Goal: Task Accomplishment & Management: Manage account settings

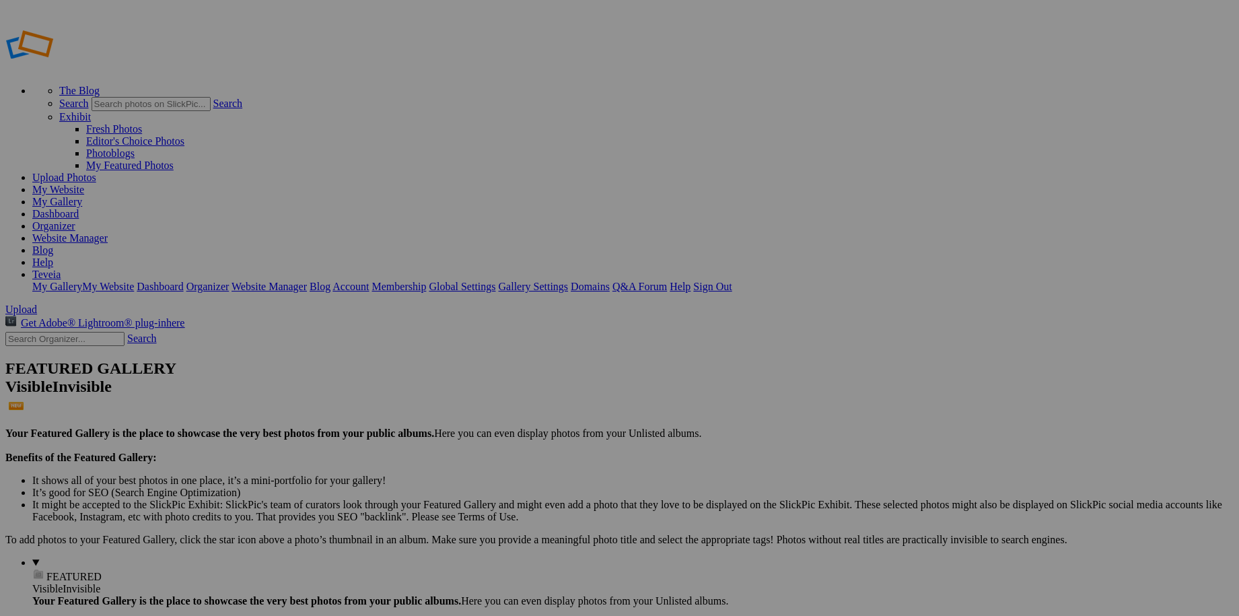
click at [84, 184] on link "My Website" at bounding box center [58, 189] width 52 height 11
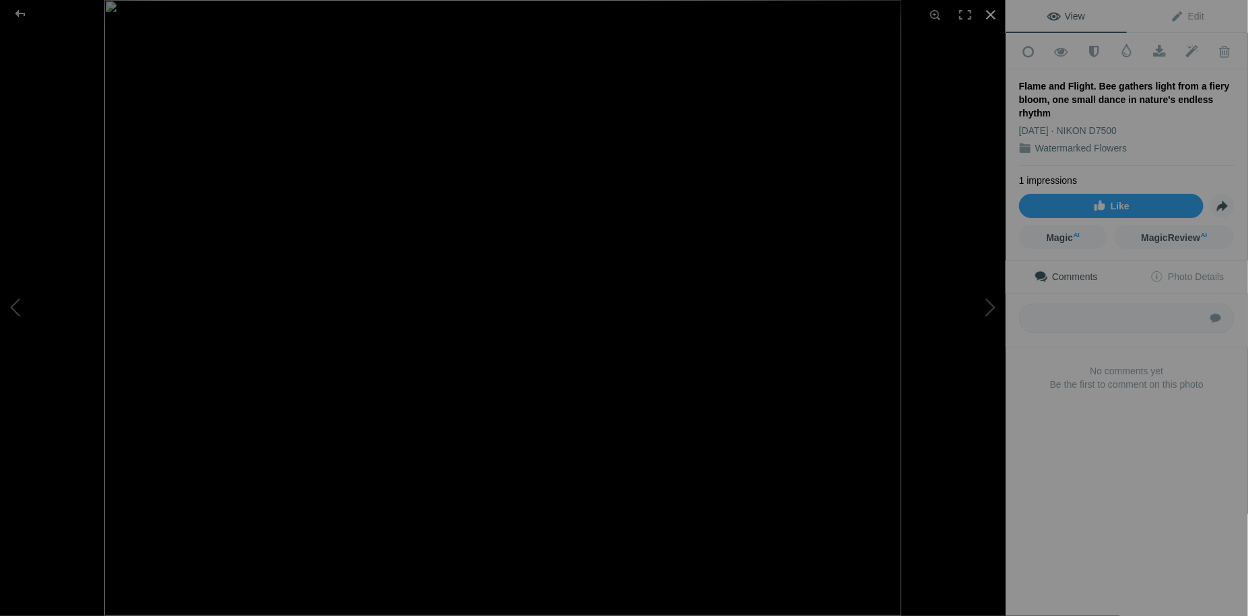
click at [988, 18] on div at bounding box center [991, 15] width 30 height 30
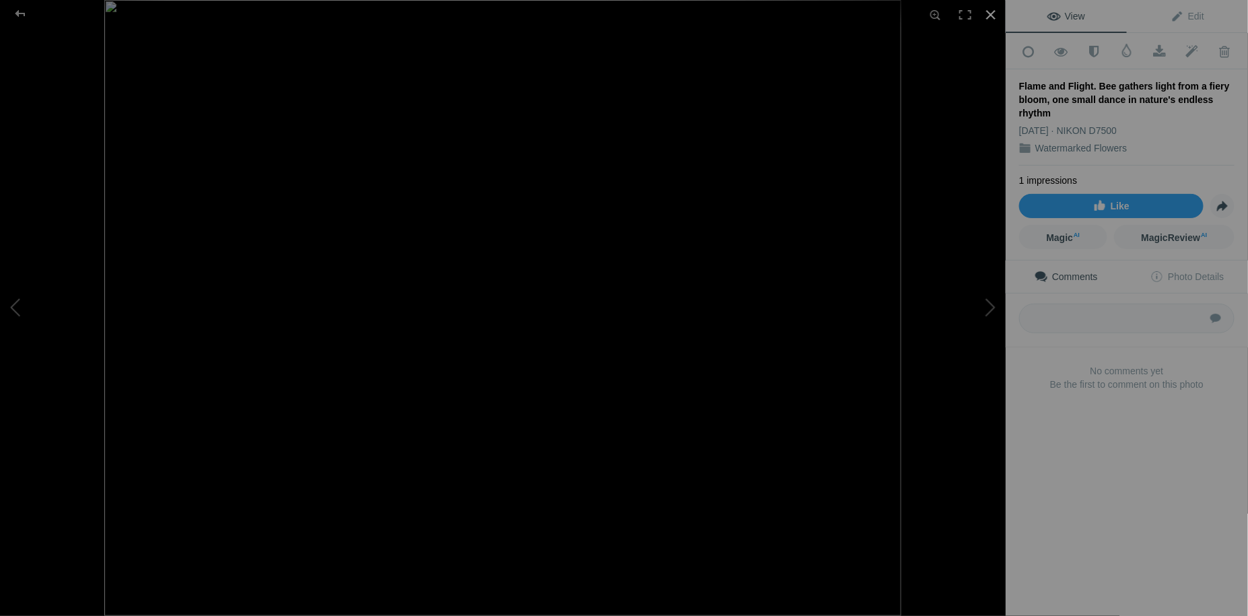
click at [991, 15] on div at bounding box center [991, 15] width 30 height 30
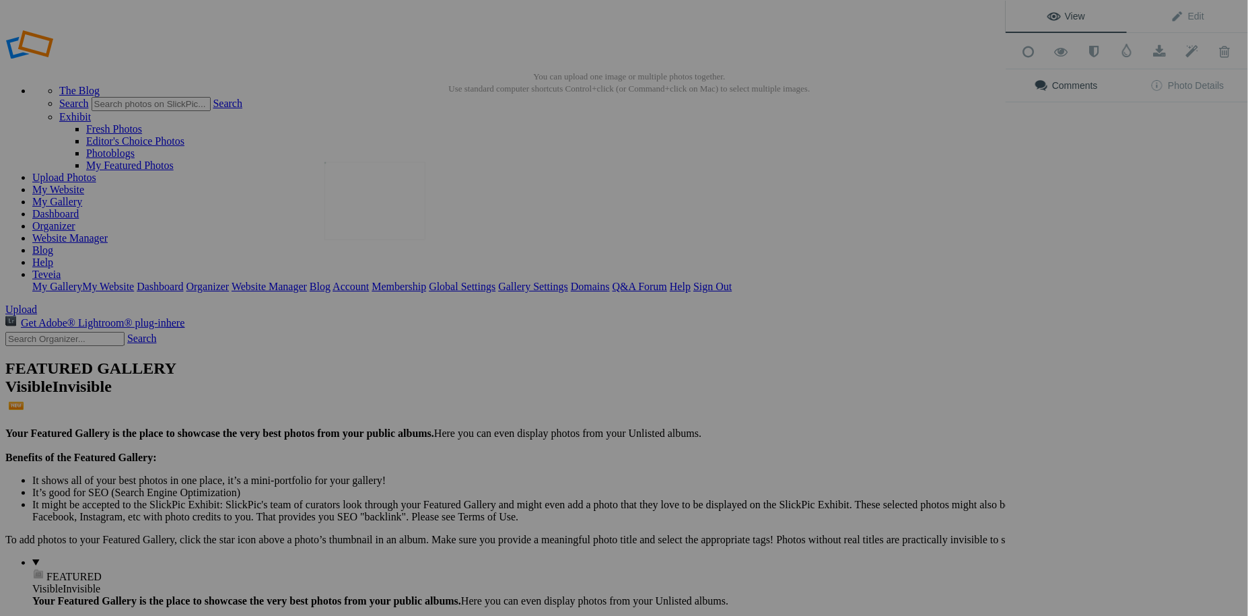
click at [366, 225] on img at bounding box center [374, 201] width 101 height 78
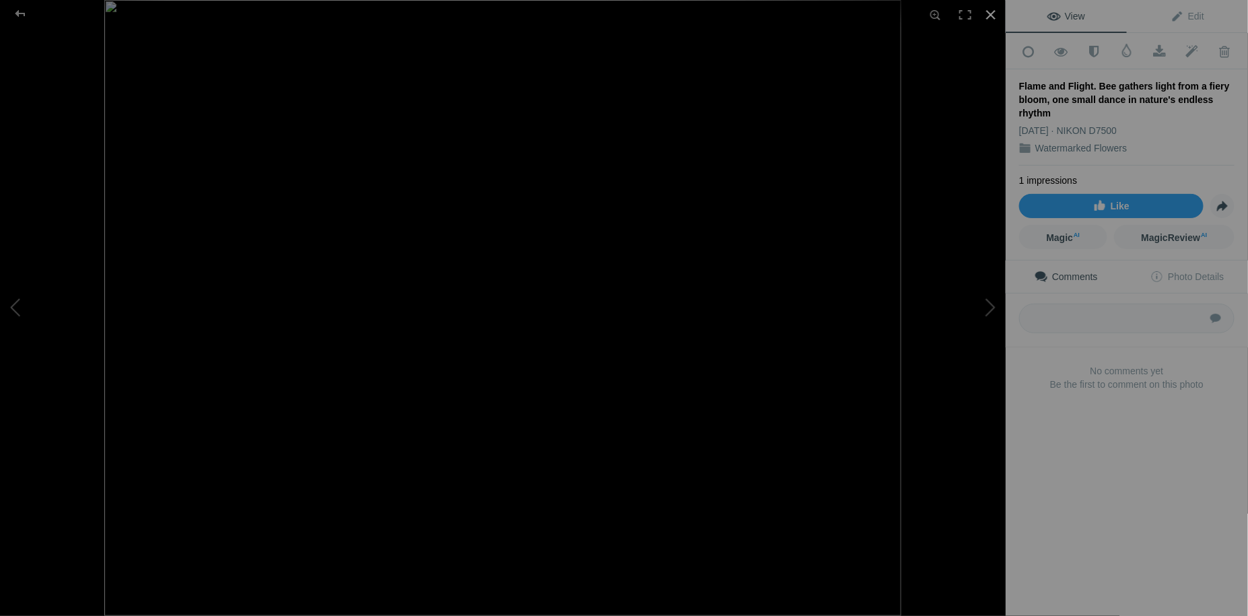
click at [988, 16] on div at bounding box center [991, 15] width 30 height 30
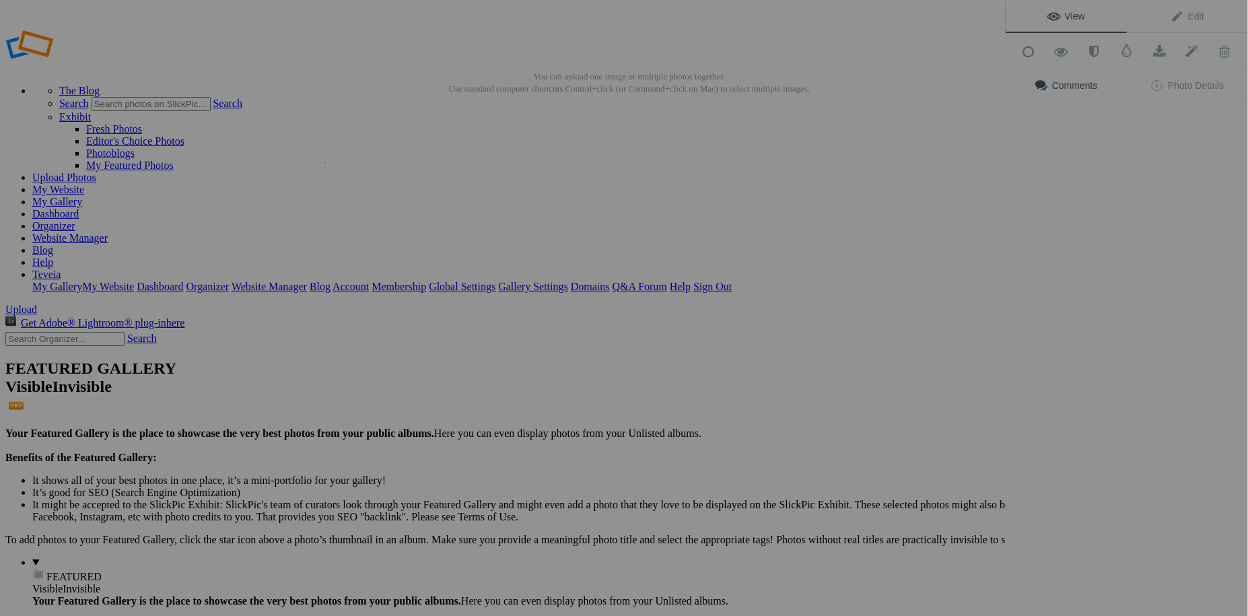
click at [406, 219] on img at bounding box center [374, 201] width 101 height 78
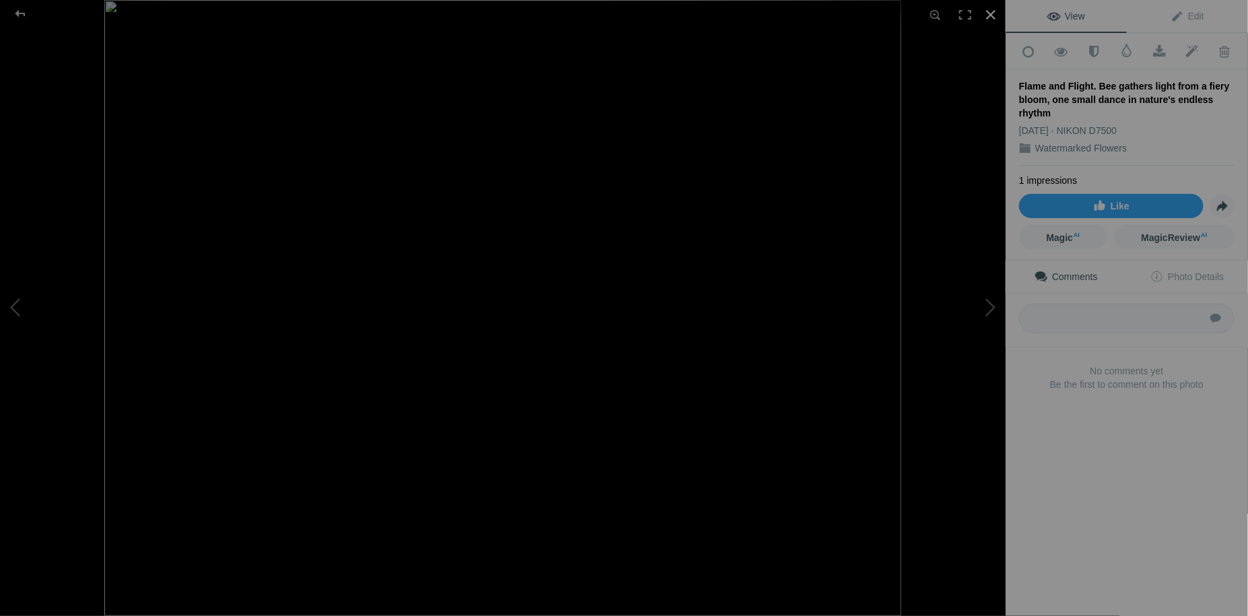
click at [987, 16] on div at bounding box center [991, 15] width 30 height 30
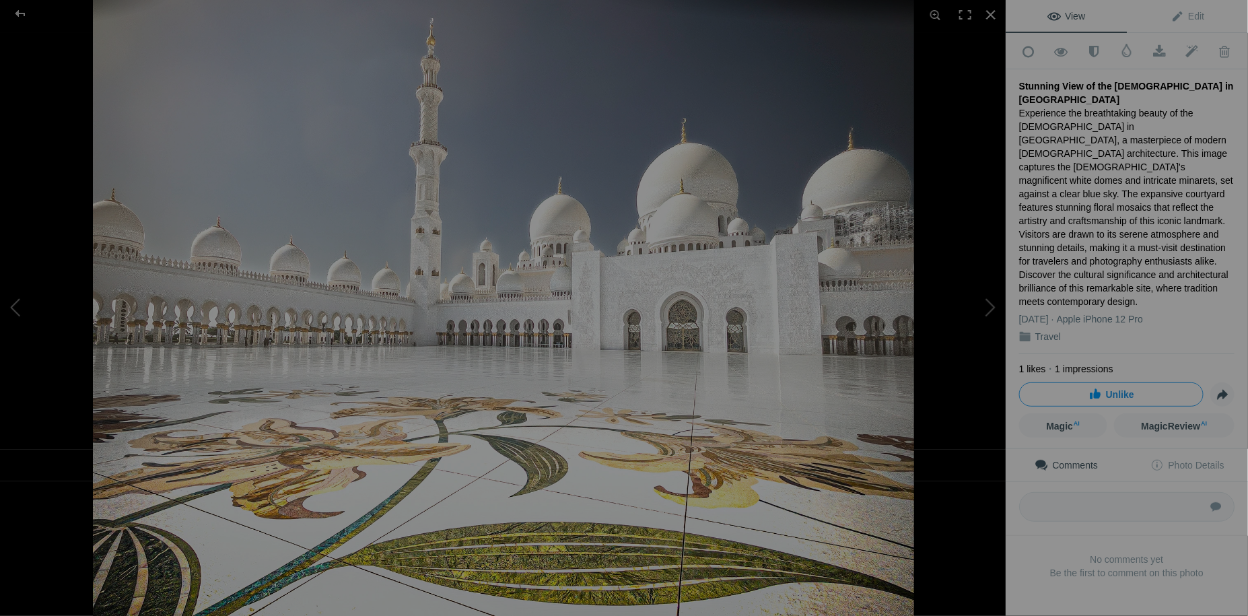
click at [1129, 218] on div "Experience the breathtaking beauty of the [DEMOGRAPHIC_DATA] in [GEOGRAPHIC_DAT…" at bounding box center [1126, 207] width 215 height 202
click at [1186, 19] on span "Edit" at bounding box center [1187, 16] width 34 height 11
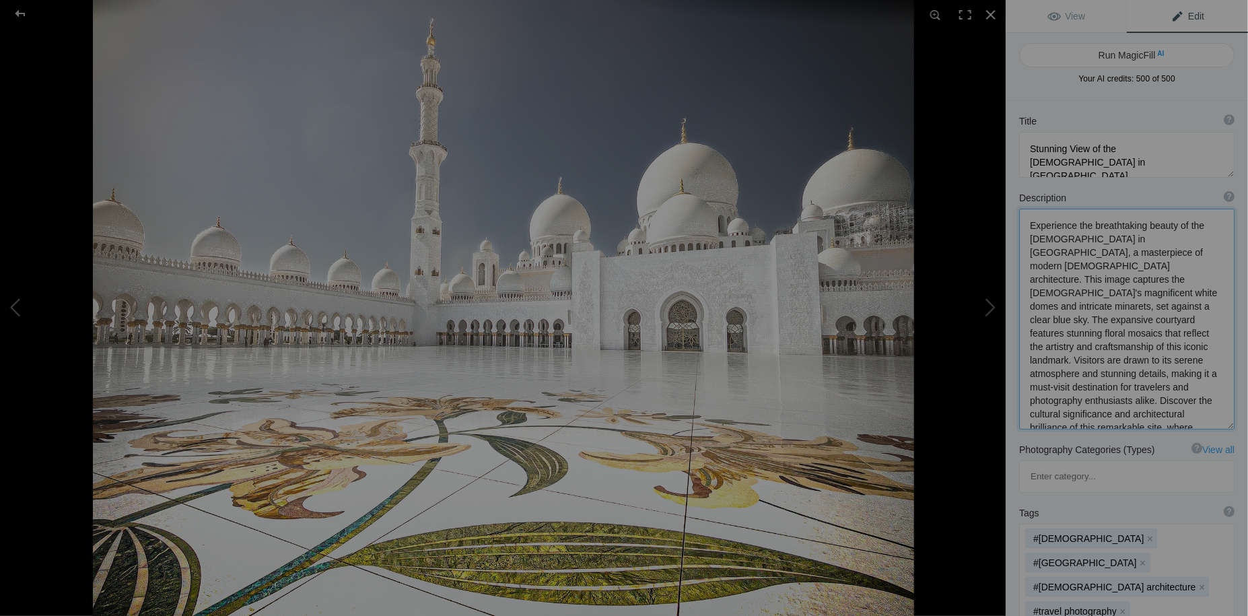
click at [1174, 361] on textarea at bounding box center [1126, 319] width 215 height 221
type textarea "Experience the breathtaking beauty of the [DEMOGRAPHIC_DATA] in [GEOGRAPHIC_DAT…"
click at [1072, 17] on span "View" at bounding box center [1066, 16] width 38 height 11
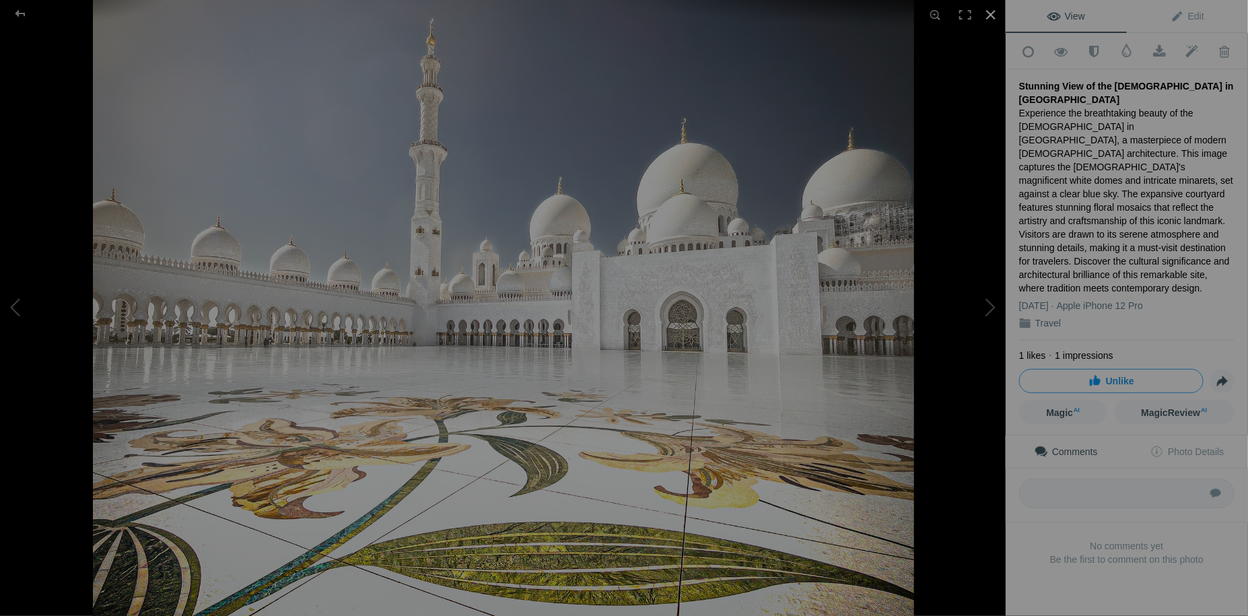
click at [987, 17] on div at bounding box center [991, 15] width 30 height 30
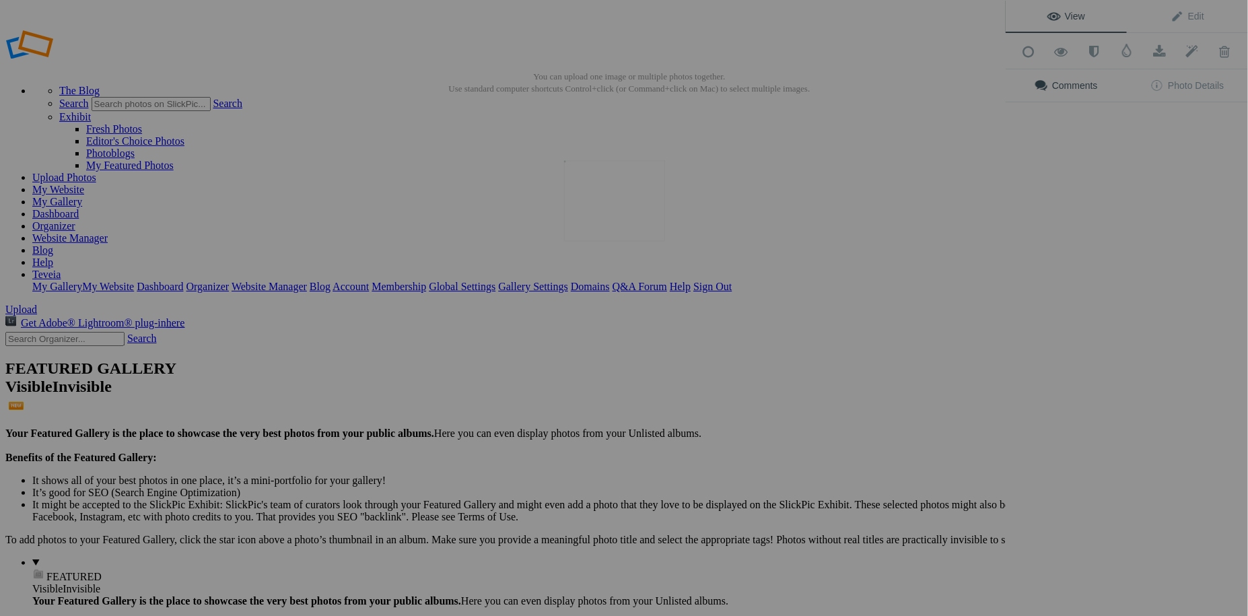
click at [633, 196] on img at bounding box center [614, 200] width 101 height 81
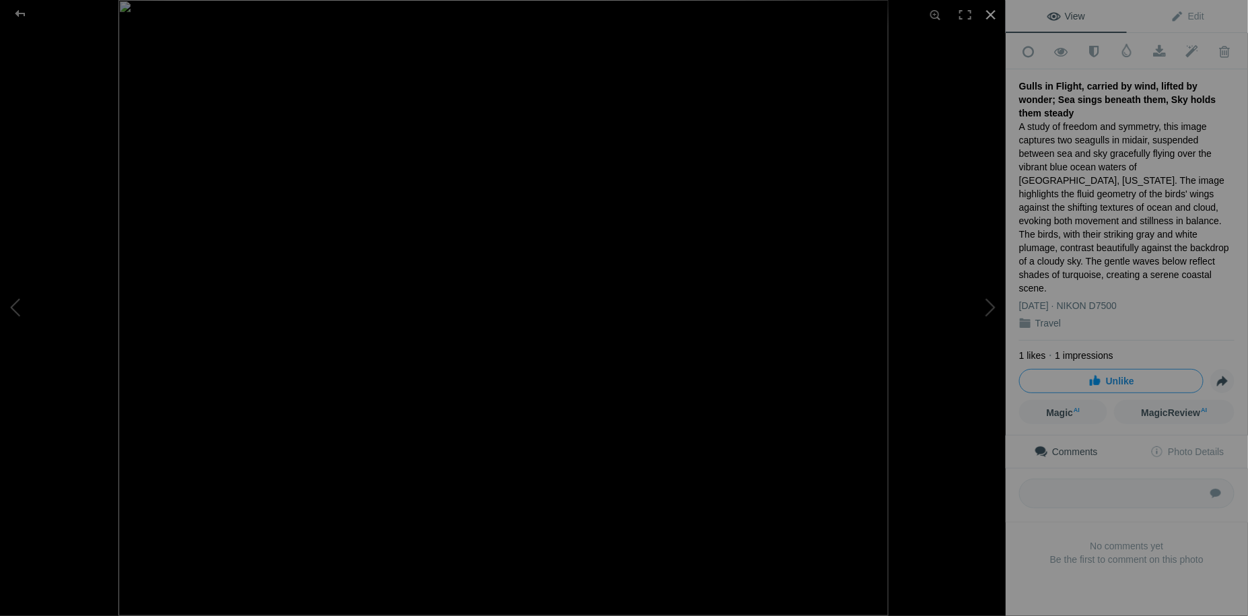
click at [991, 17] on div at bounding box center [991, 15] width 30 height 30
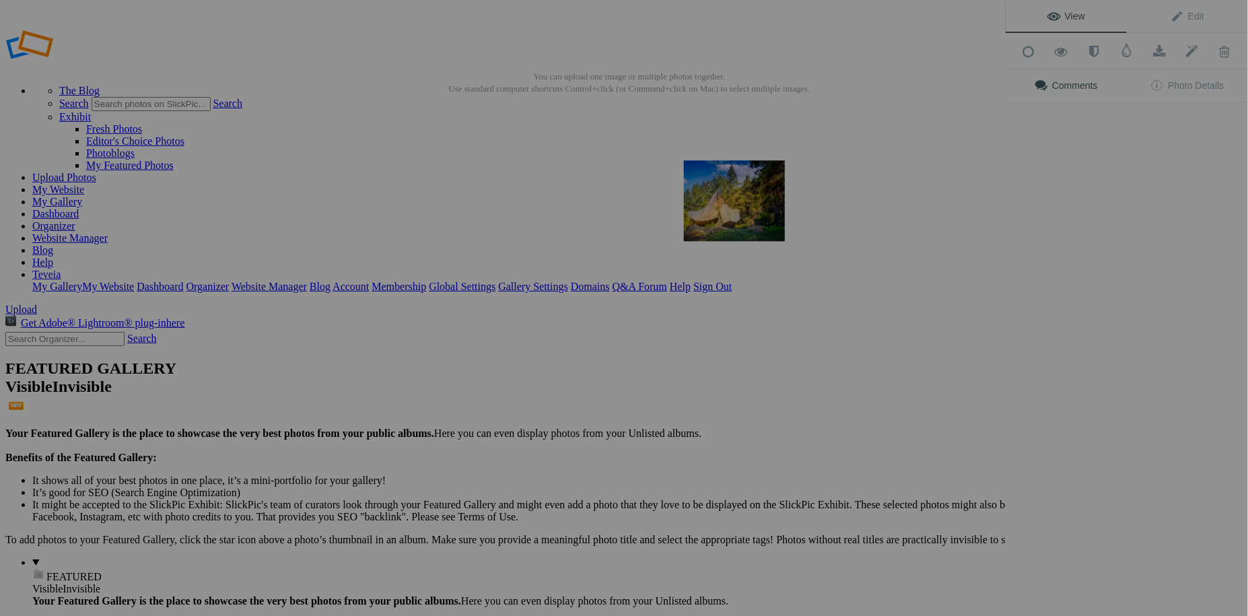
click at [720, 211] on img at bounding box center [734, 200] width 101 height 81
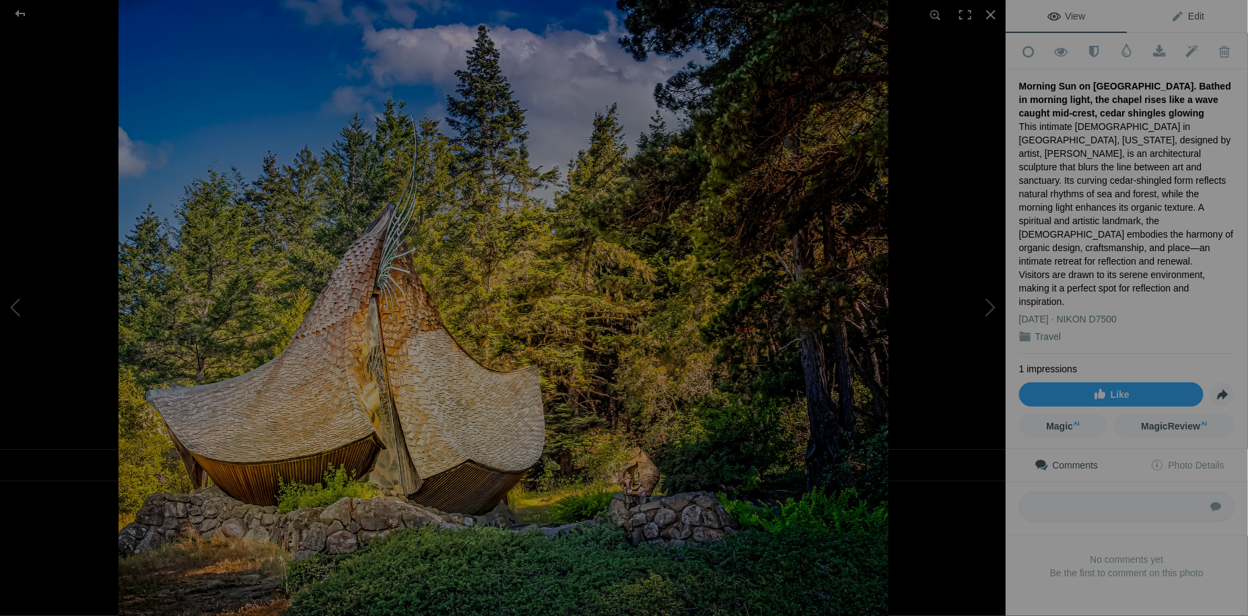
click at [1186, 19] on span "Edit" at bounding box center [1187, 16] width 34 height 11
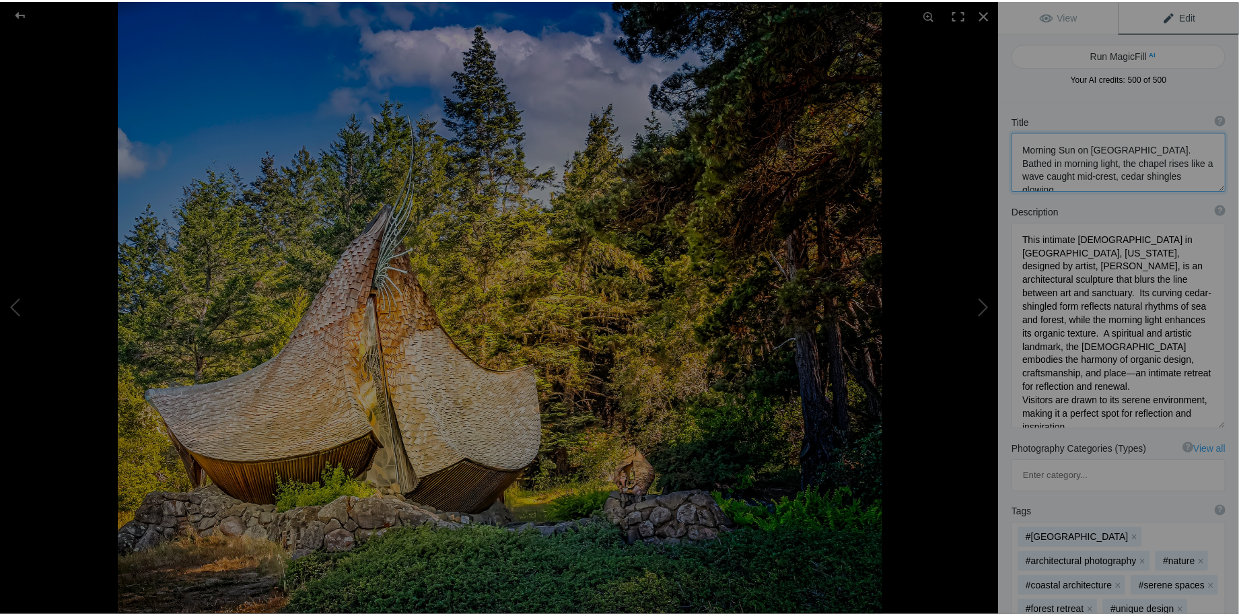
scroll to position [1, 0]
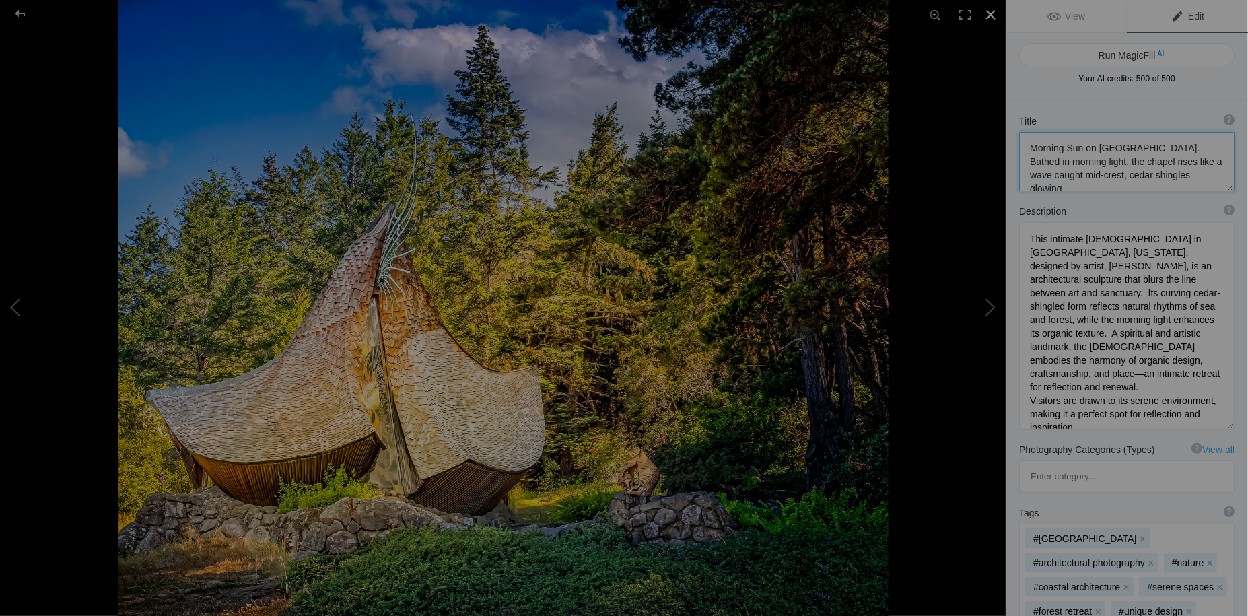
click at [995, 16] on div at bounding box center [991, 15] width 30 height 30
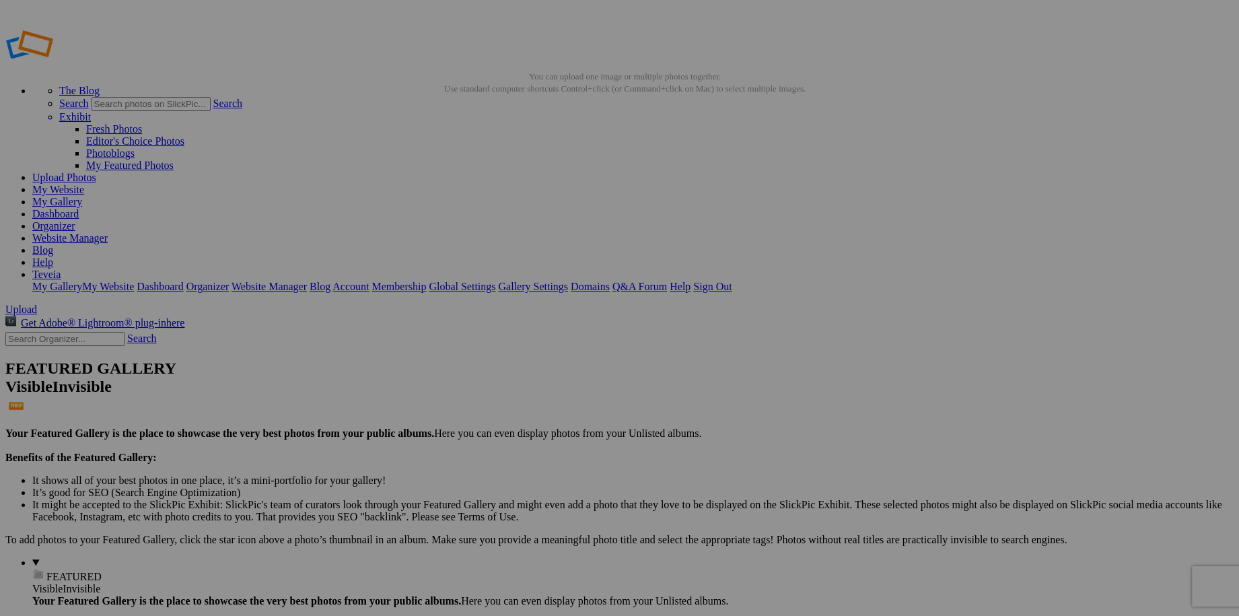
click at [731, 281] on link "Sign Out" at bounding box center [712, 286] width 38 height 11
